Goal: Information Seeking & Learning: Find specific fact

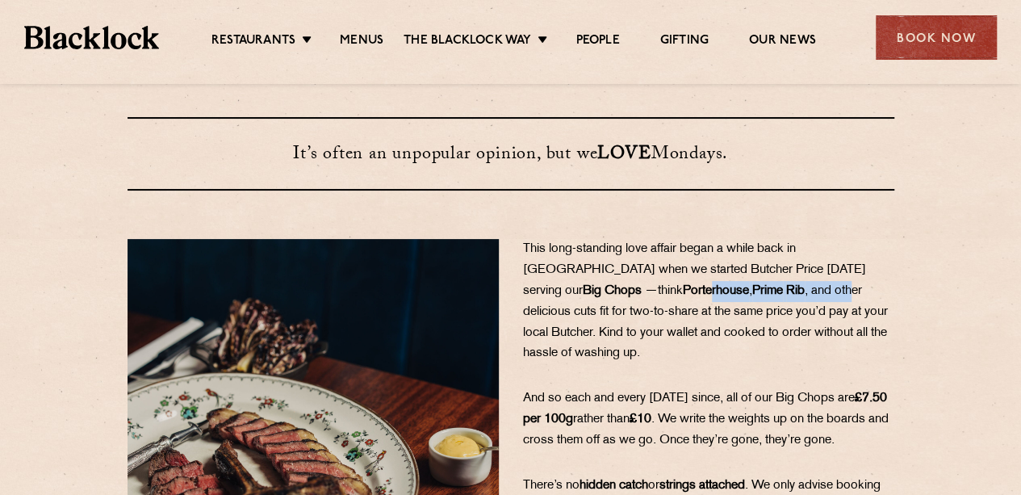
click at [702, 291] on p "This long-standing love affair began a while back in [GEOGRAPHIC_DATA] when we …" at bounding box center [708, 301] width 371 height 125
click at [702, 291] on span ", and other delicious cuts fit for two-to-share at the same price you’d pay at …" at bounding box center [705, 322] width 365 height 75
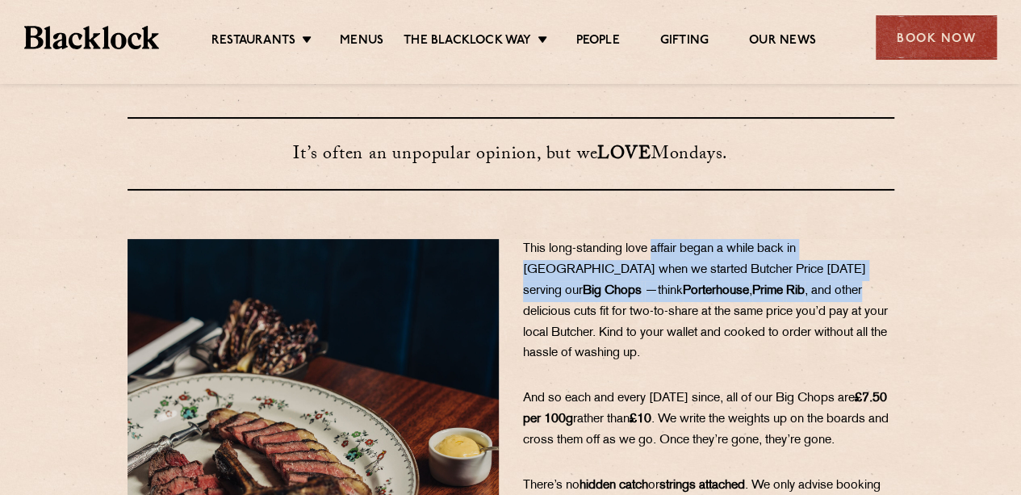
drag, startPoint x: 702, startPoint y: 291, endPoint x: 655, endPoint y: 257, distance: 57.8
click at [655, 257] on p "This long-standing love affair began a while back in [GEOGRAPHIC_DATA] when we …" at bounding box center [708, 301] width 371 height 125
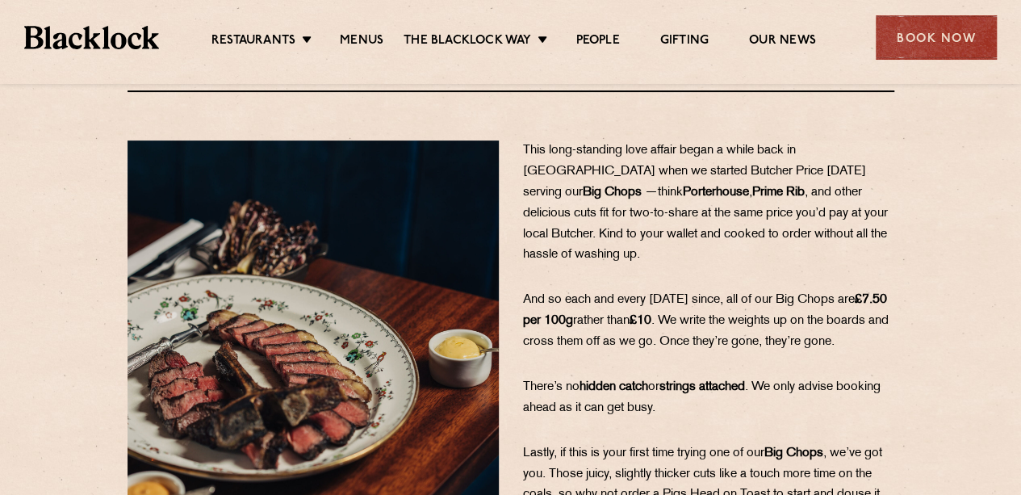
scroll to position [169, 0]
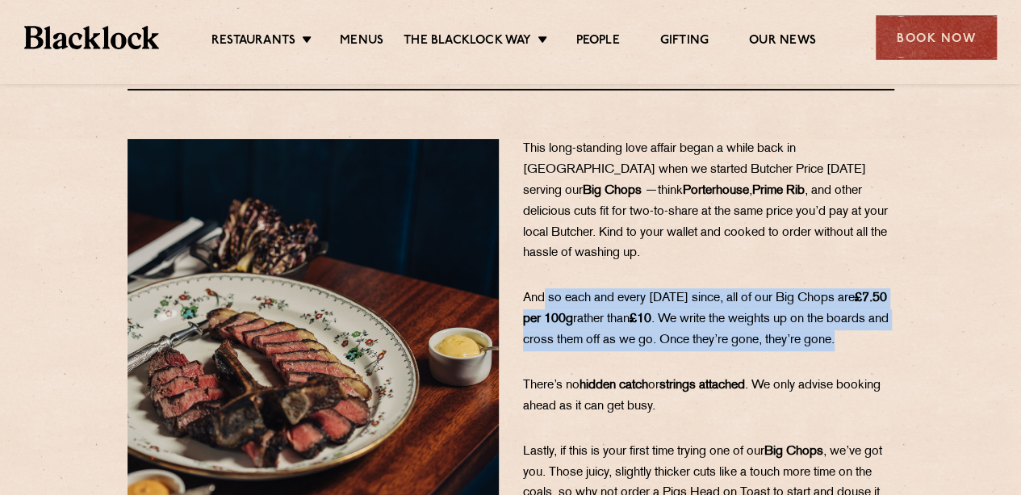
drag, startPoint x: 541, startPoint y: 270, endPoint x: 688, endPoint y: 336, distance: 160.8
click at [688, 336] on p "And so each and every [DATE] since, all of our Big Chops are £7.50 per 100g rat…" at bounding box center [708, 319] width 371 height 63
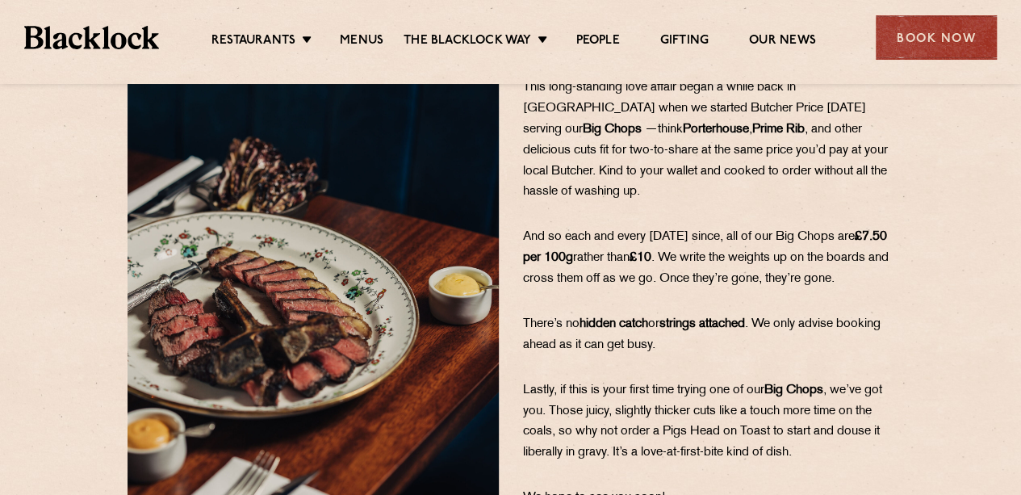
scroll to position [232, 0]
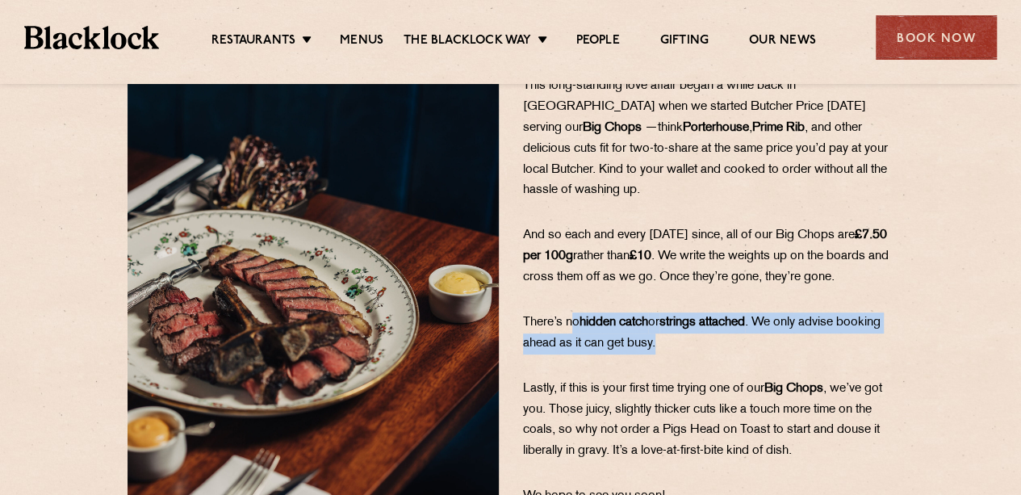
drag, startPoint x: 705, startPoint y: 341, endPoint x: 565, endPoint y: 316, distance: 142.6
click at [565, 316] on p "There’s no hidden catch or strings attached . We only advise booking ahead as i…" at bounding box center [708, 333] width 371 height 42
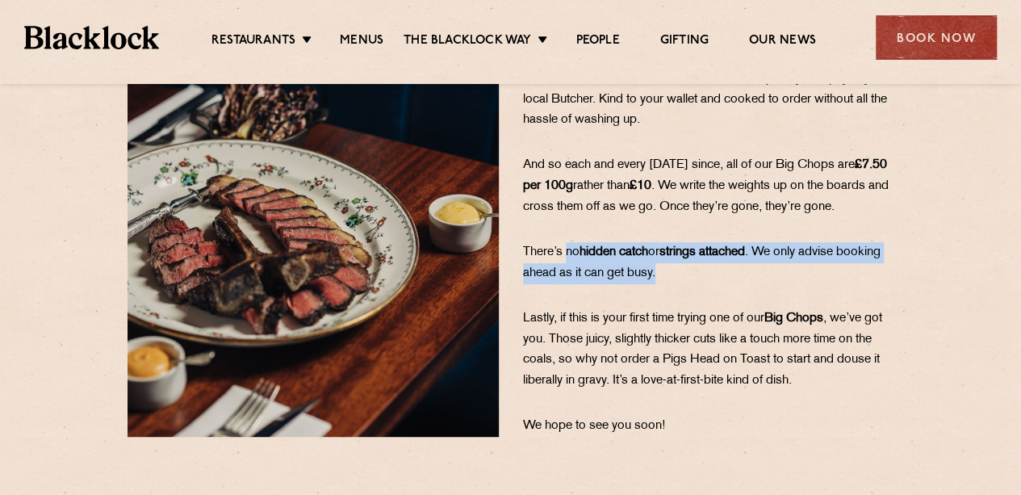
scroll to position [303, 0]
drag, startPoint x: 565, startPoint y: 316, endPoint x: 904, endPoint y: 390, distance: 346.8
click at [904, 390] on div "This long-standing love affair began a while back in [GEOGRAPHIC_DATA] when we …" at bounding box center [708, 220] width 395 height 431
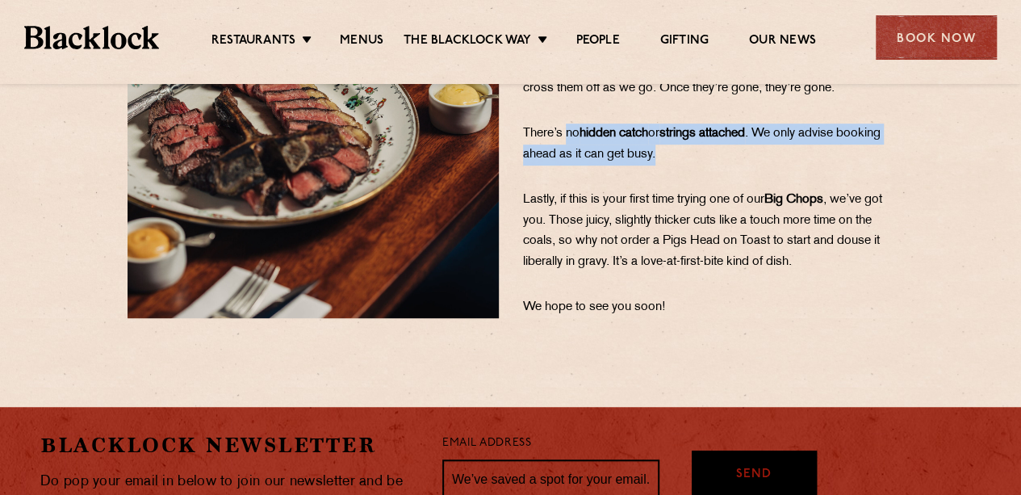
scroll to position [420, 0]
